Goal: Information Seeking & Learning: Find specific fact

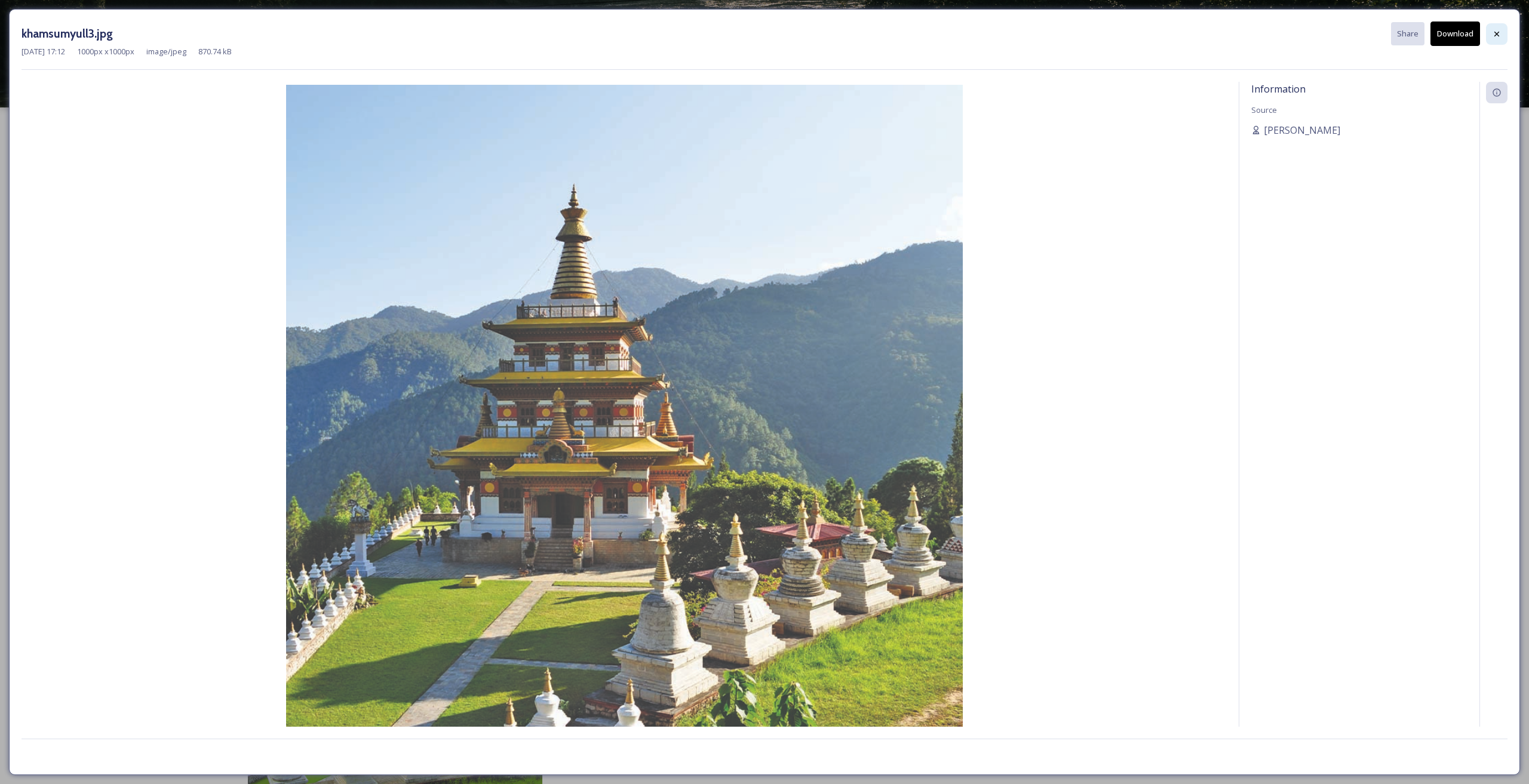
click at [1493, 31] on icon at bounding box center [1497, 34] width 9 height 9
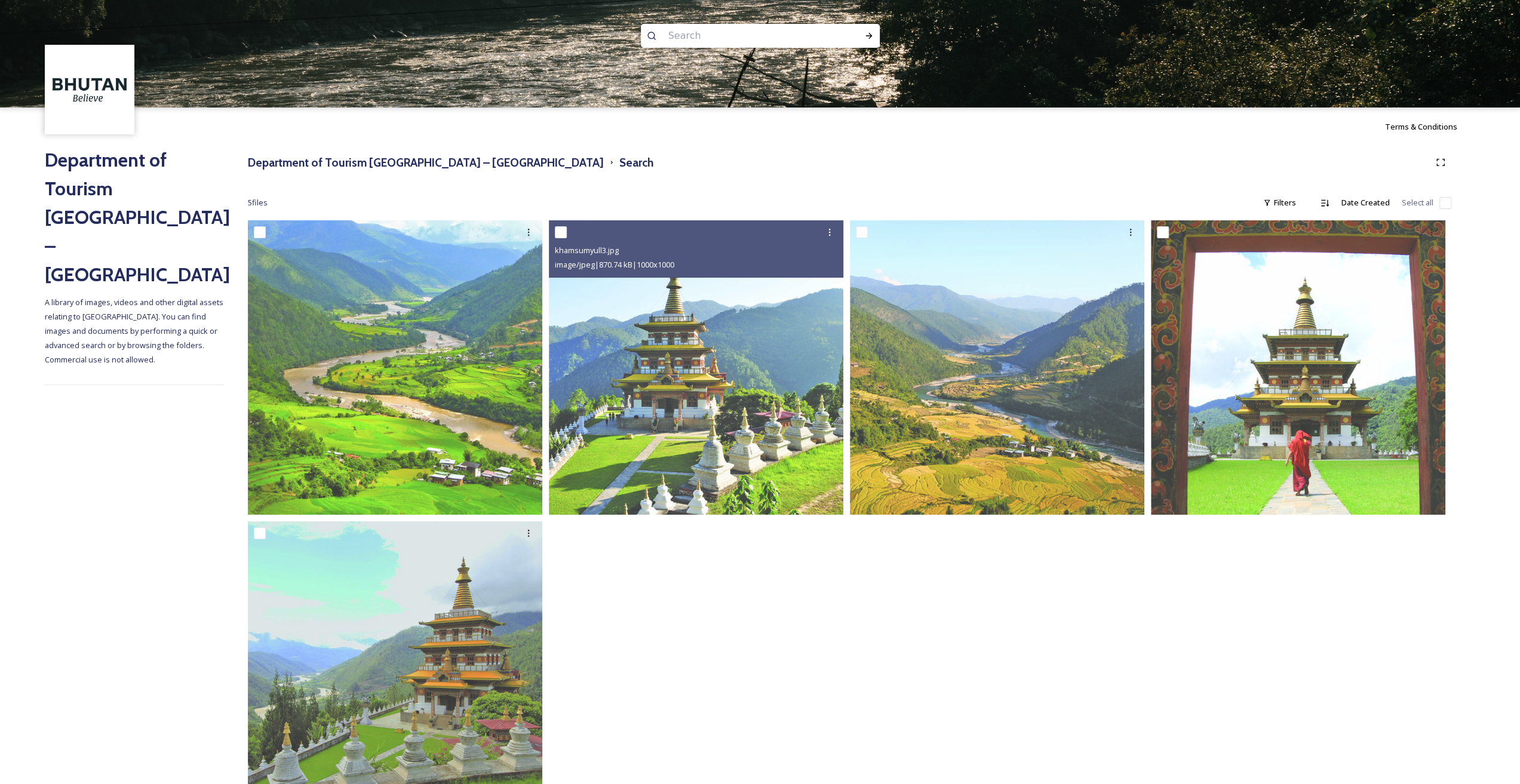
click at [706, 36] on input at bounding box center [744, 36] width 163 height 26
type input "s"
type input "gangtey shedra"
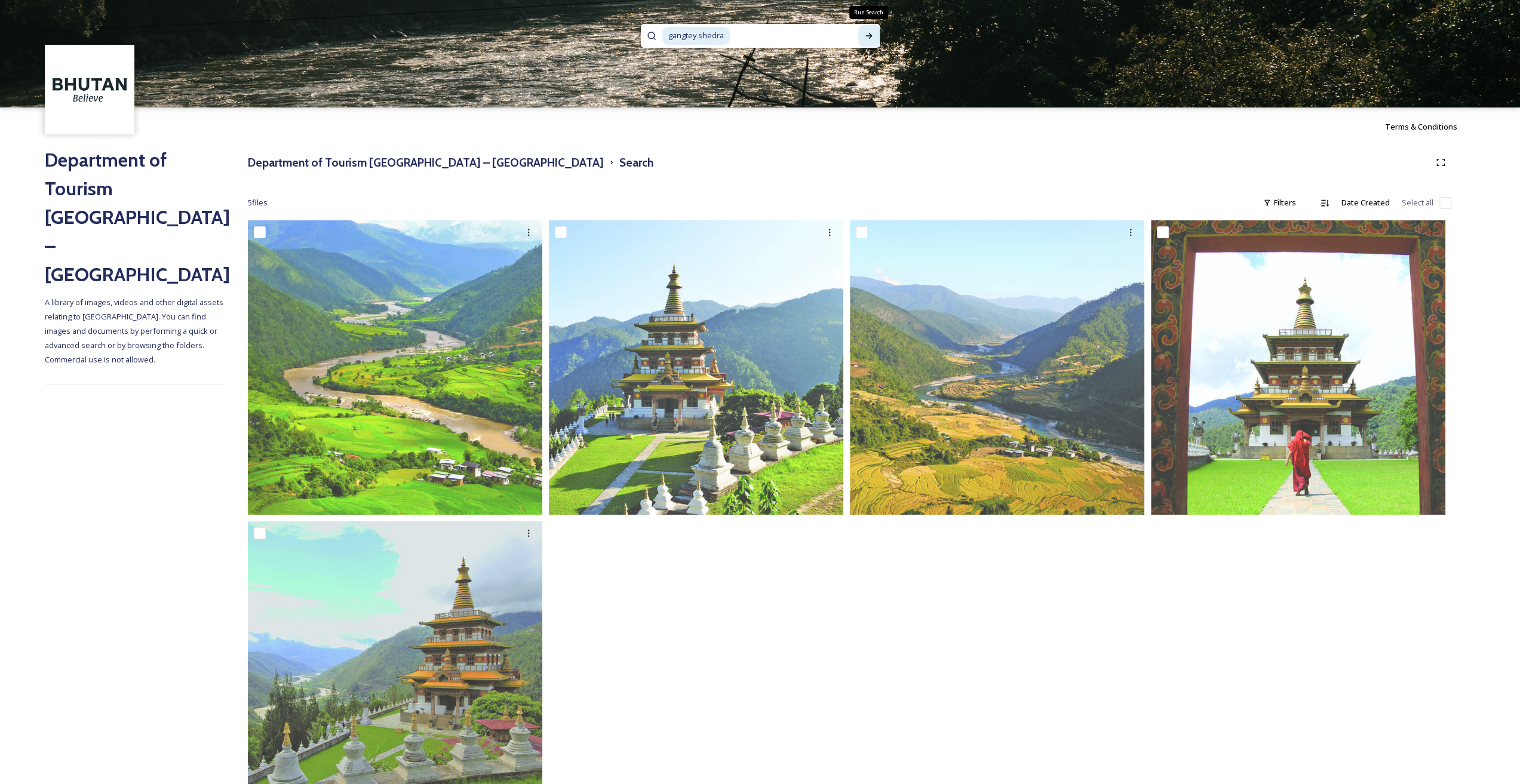
click at [869, 34] on icon at bounding box center [868, 36] width 6 height 6
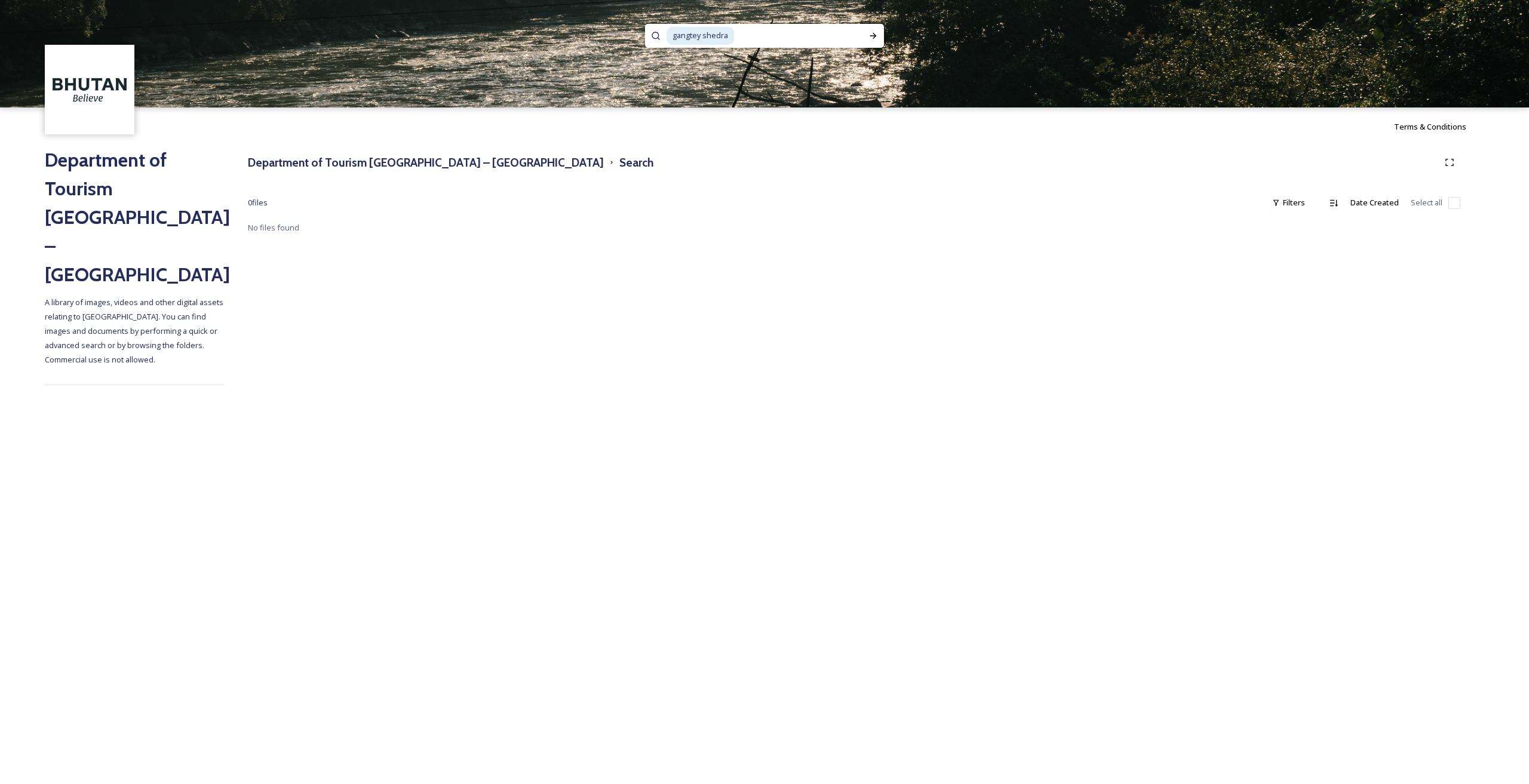
click at [713, 35] on span "gangtey shedra" at bounding box center [700, 36] width 68 height 17
